Goal: Information Seeking & Learning: Learn about a topic

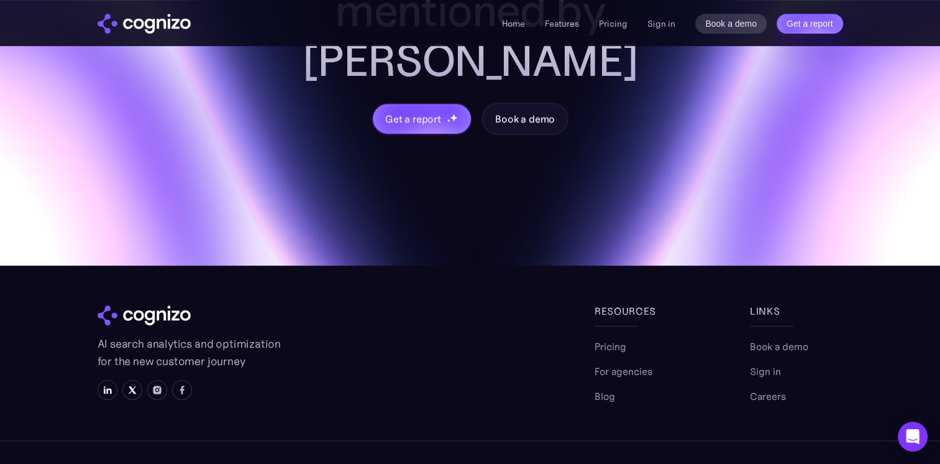
scroll to position [5290, 0]
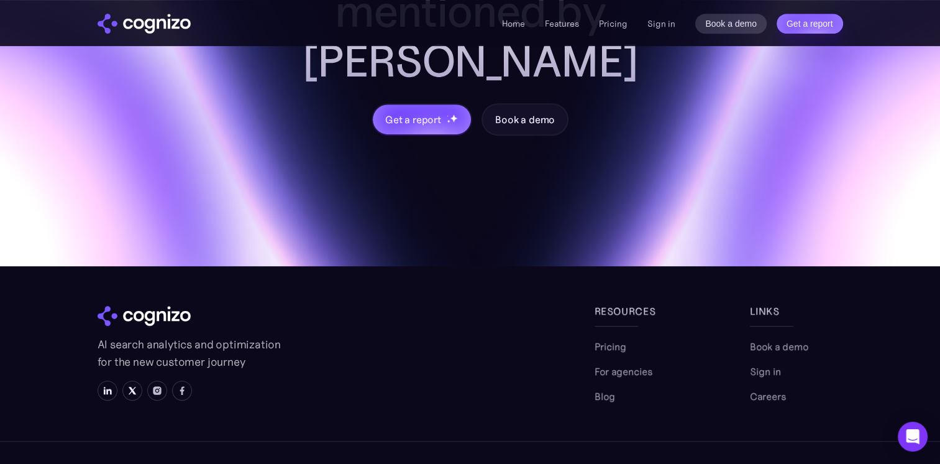
drag, startPoint x: 763, startPoint y: 346, endPoint x: 458, endPoint y: 333, distance: 304.8
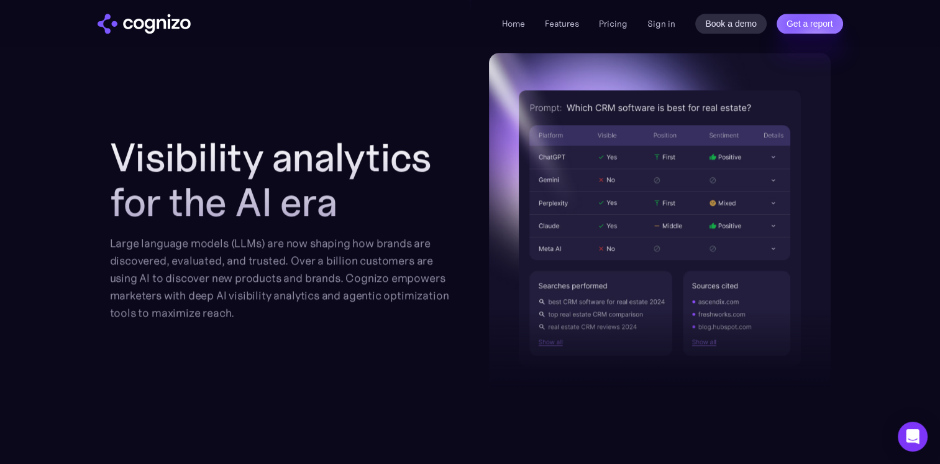
scroll to position [1554, 0]
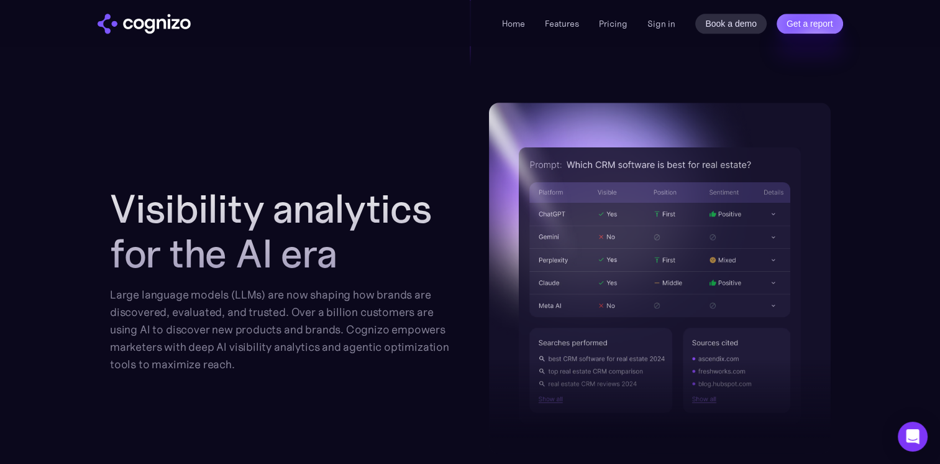
scroll to position [1616, 0]
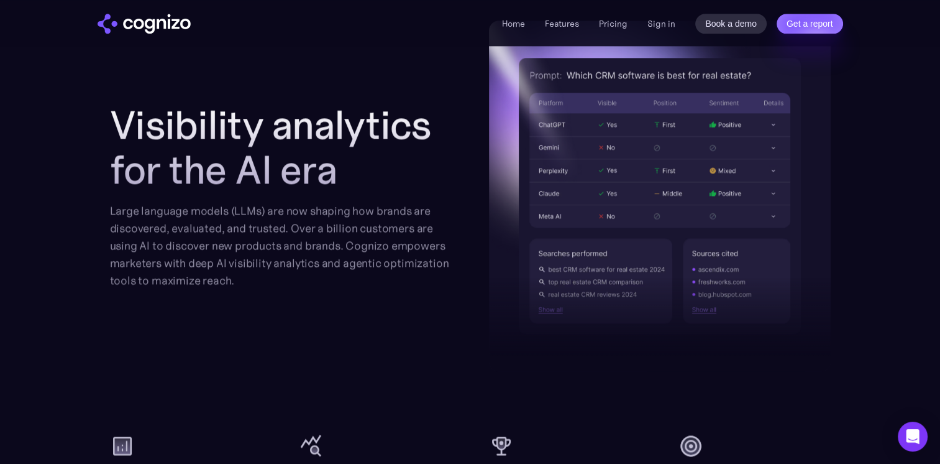
click at [607, 154] on img at bounding box center [660, 196] width 342 height 351
click at [604, 153] on img at bounding box center [660, 196] width 342 height 351
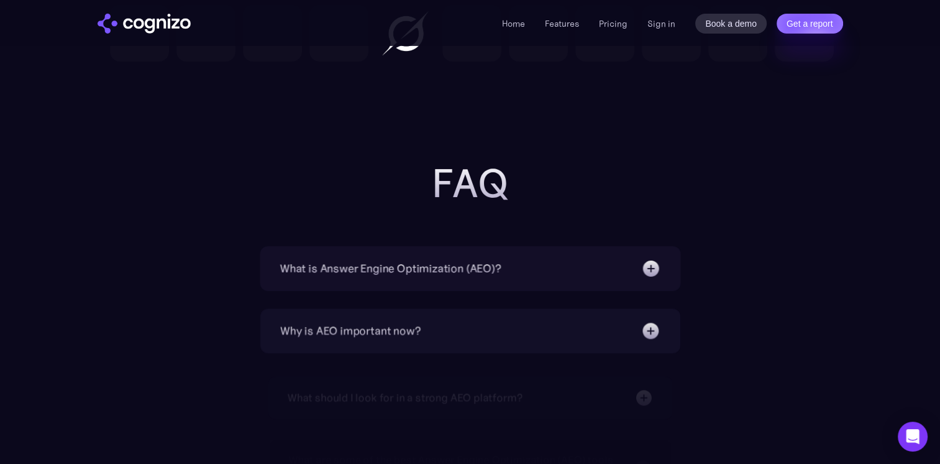
scroll to position [4288, 0]
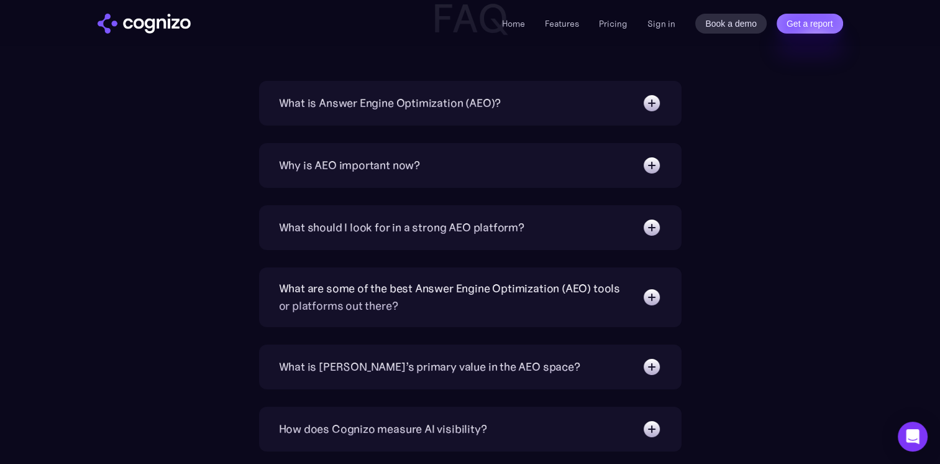
click at [466, 168] on div "Why is AEO important now?" at bounding box center [470, 165] width 383 height 20
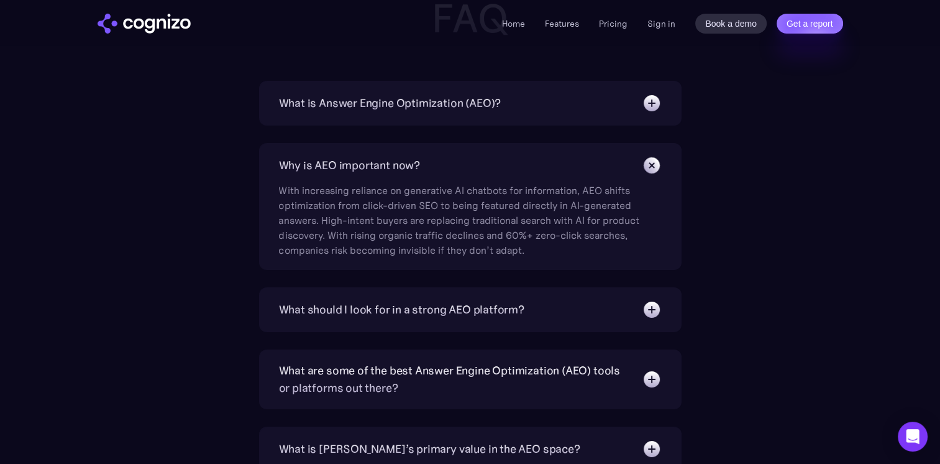
click at [461, 160] on div "Why is AEO important now?" at bounding box center [470, 165] width 383 height 20
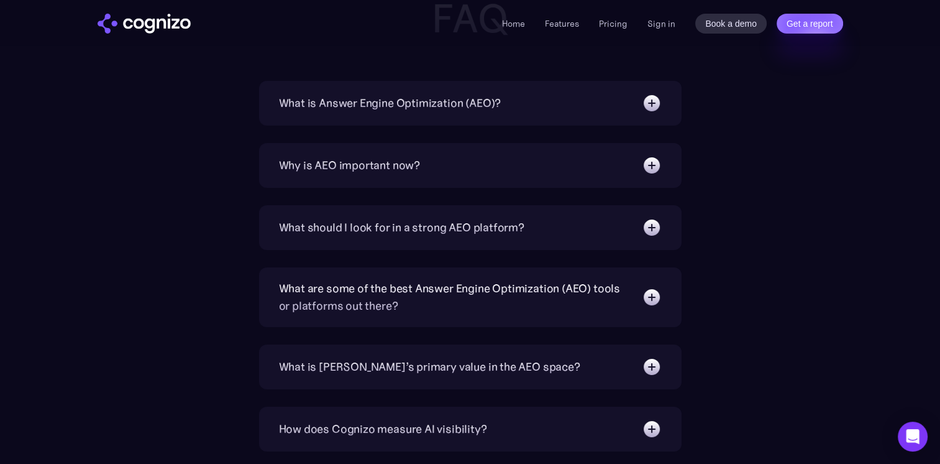
click at [461, 104] on div "What is Answer Engine Optimization (AEO)?" at bounding box center [390, 102] width 223 height 17
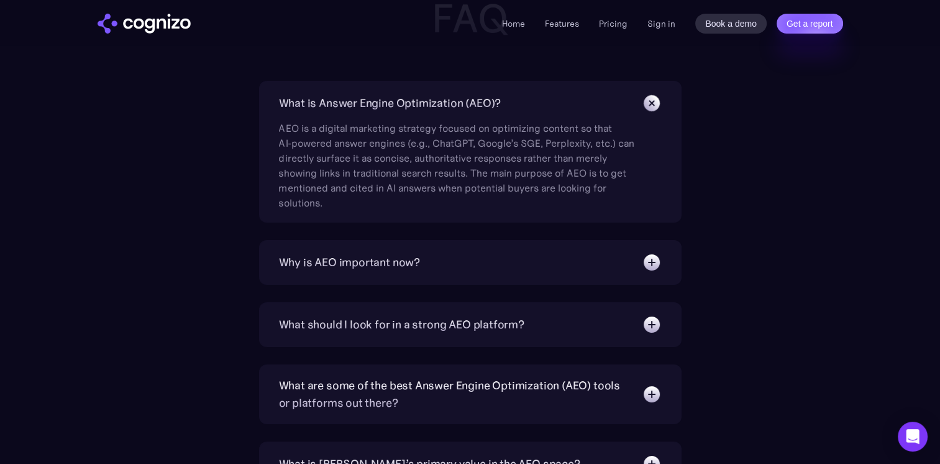
click at [447, 104] on div "What is Answer Engine Optimization (AEO)?" at bounding box center [390, 102] width 223 height 17
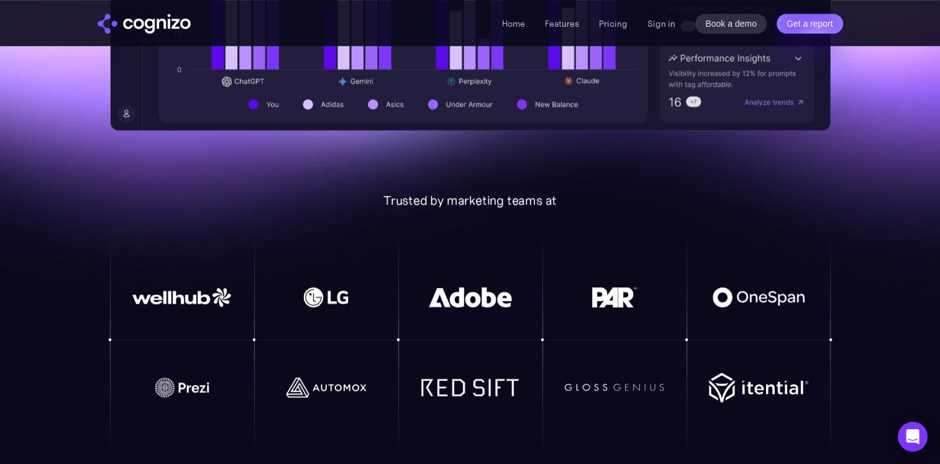
scroll to position [753, 0]
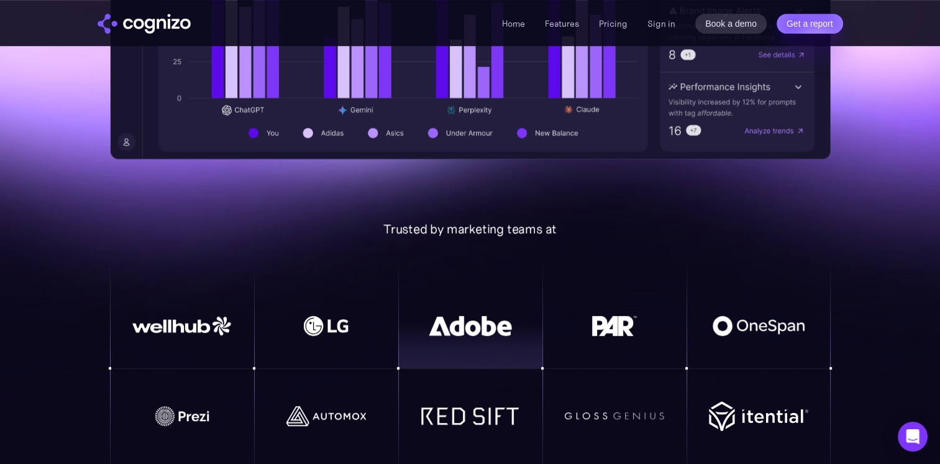
click at [467, 349] on div at bounding box center [470, 345] width 144 height 45
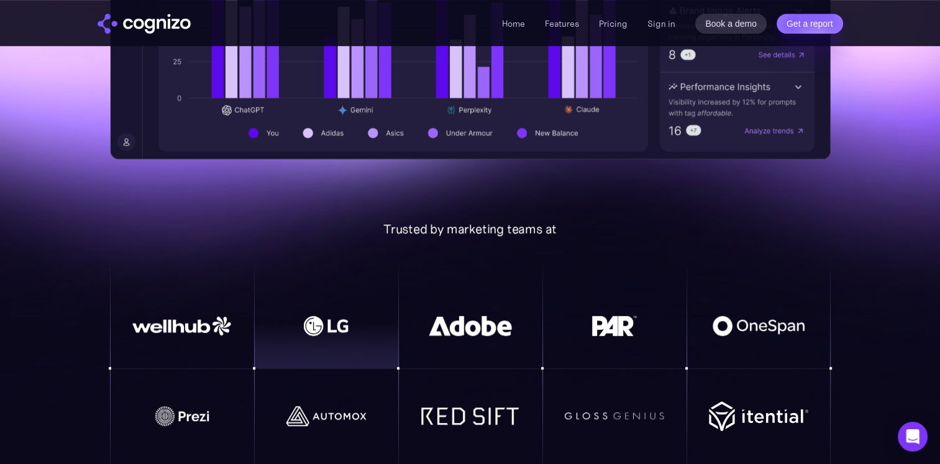
click at [318, 324] on img at bounding box center [326, 326] width 99 height 20
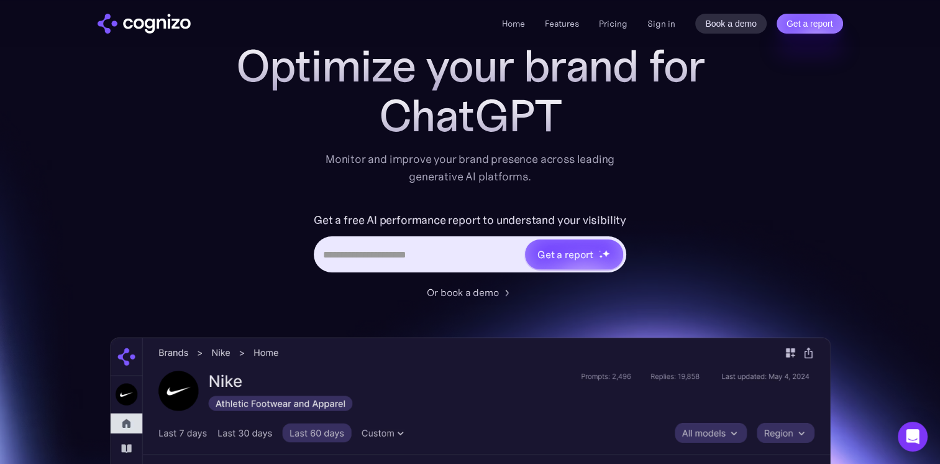
scroll to position [0, 0]
